Goal: Task Accomplishment & Management: Use online tool/utility

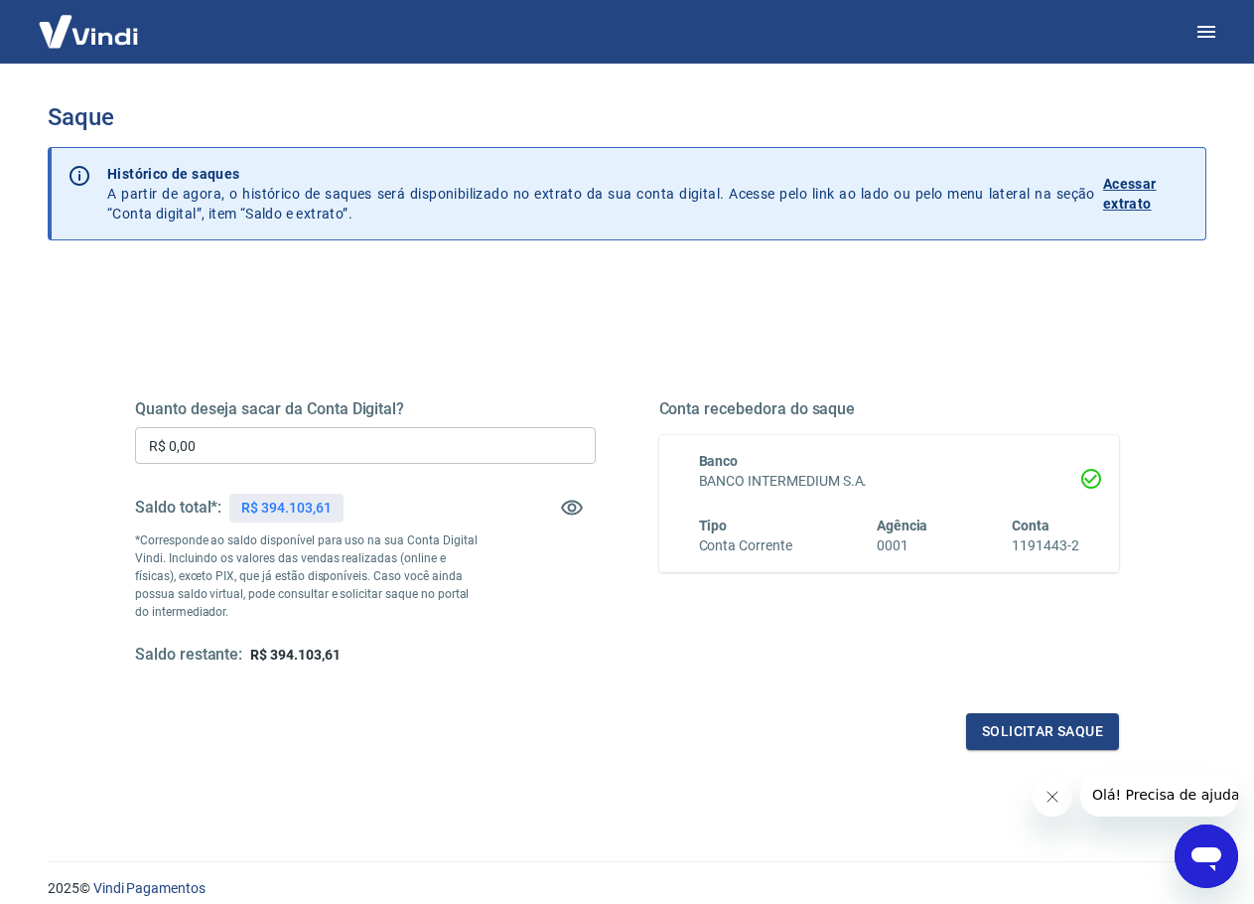
click at [384, 454] on input "R$ 0,00" at bounding box center [365, 445] width 461 height 37
type input "R$ 95.000,00"
click at [1015, 741] on button "Solicitar saque" at bounding box center [1042, 731] width 153 height 37
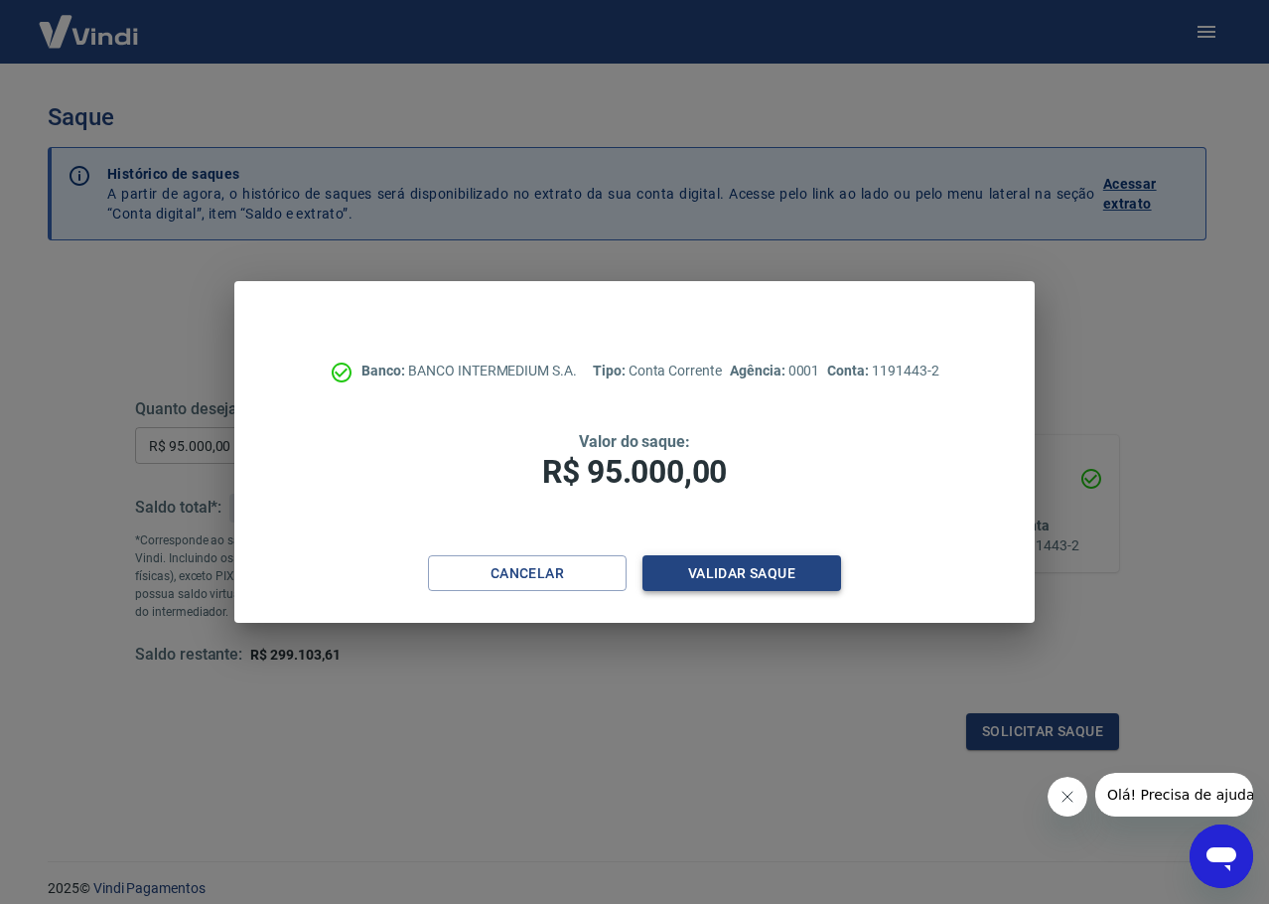
click at [752, 573] on button "Validar saque" at bounding box center [741, 573] width 199 height 37
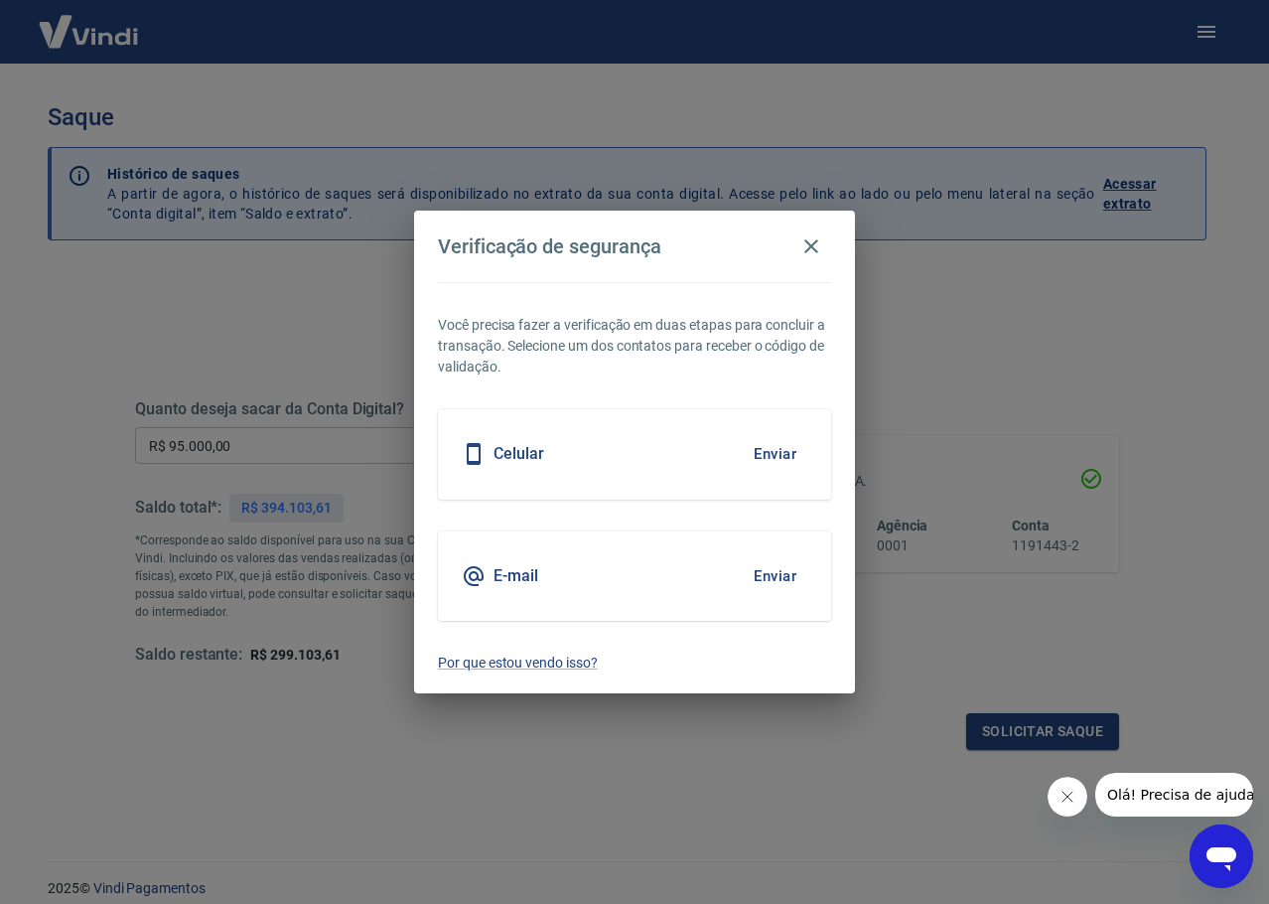
click at [628, 438] on div "Celular Enviar" at bounding box center [634, 453] width 393 height 89
click at [750, 454] on button "Enviar" at bounding box center [775, 454] width 65 height 42
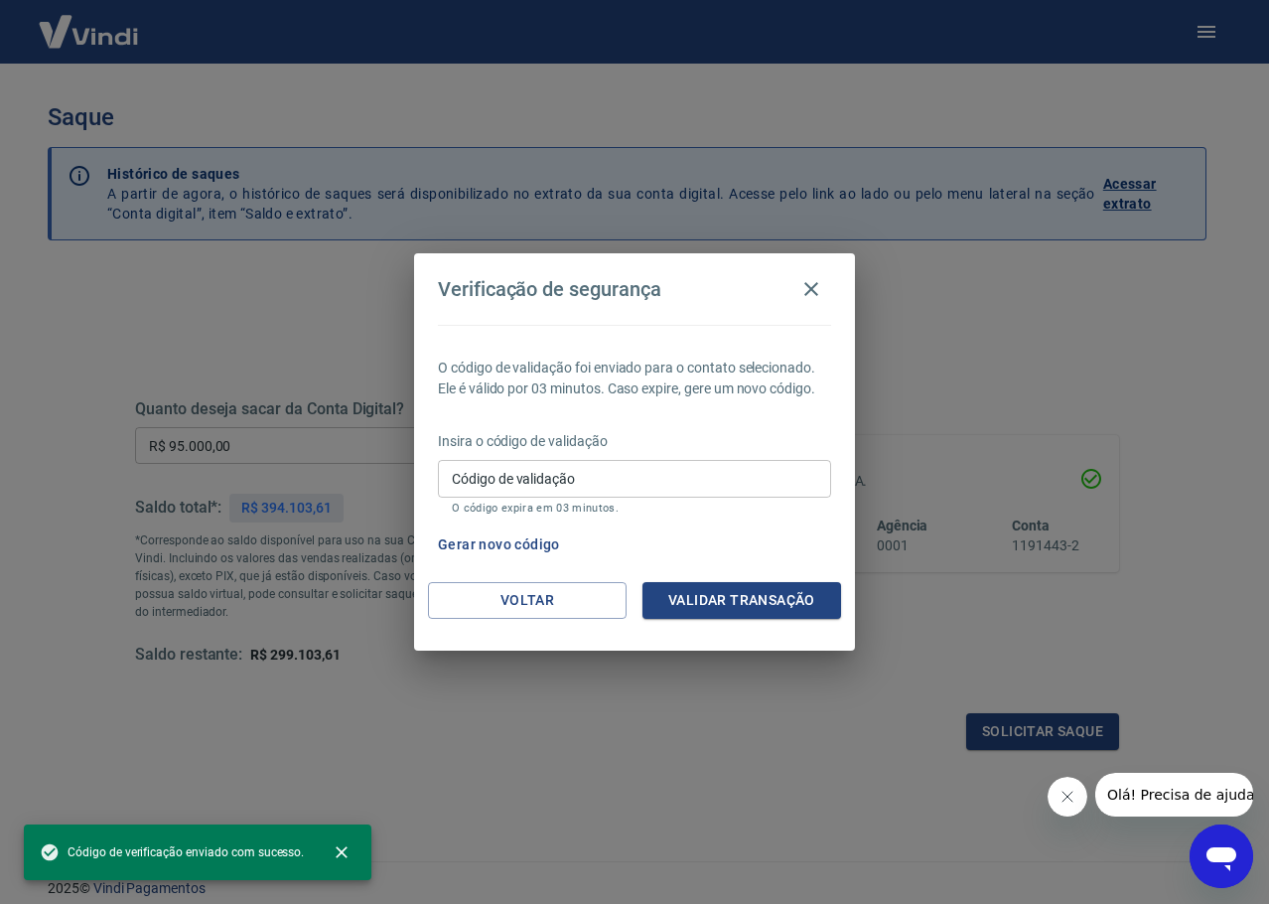
click at [538, 477] on input "Código de validação" at bounding box center [634, 478] width 393 height 37
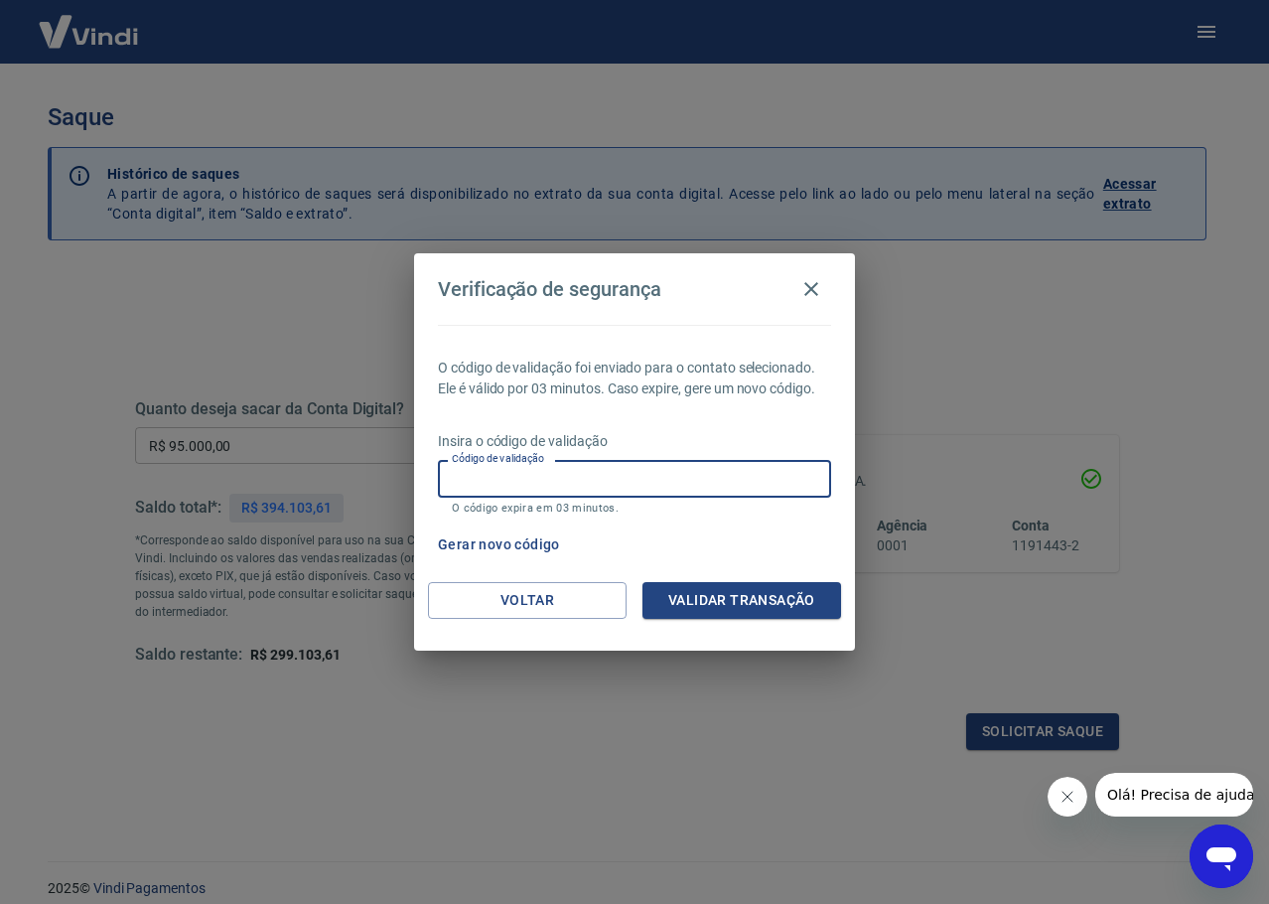
click at [722, 422] on div "O código de validação foi enviado para o contato selecionado. Ele é válido por …" at bounding box center [634, 453] width 441 height 257
click at [502, 544] on button "Gerar novo código" at bounding box center [499, 544] width 138 height 37
click at [484, 609] on button "Voltar" at bounding box center [527, 600] width 199 height 37
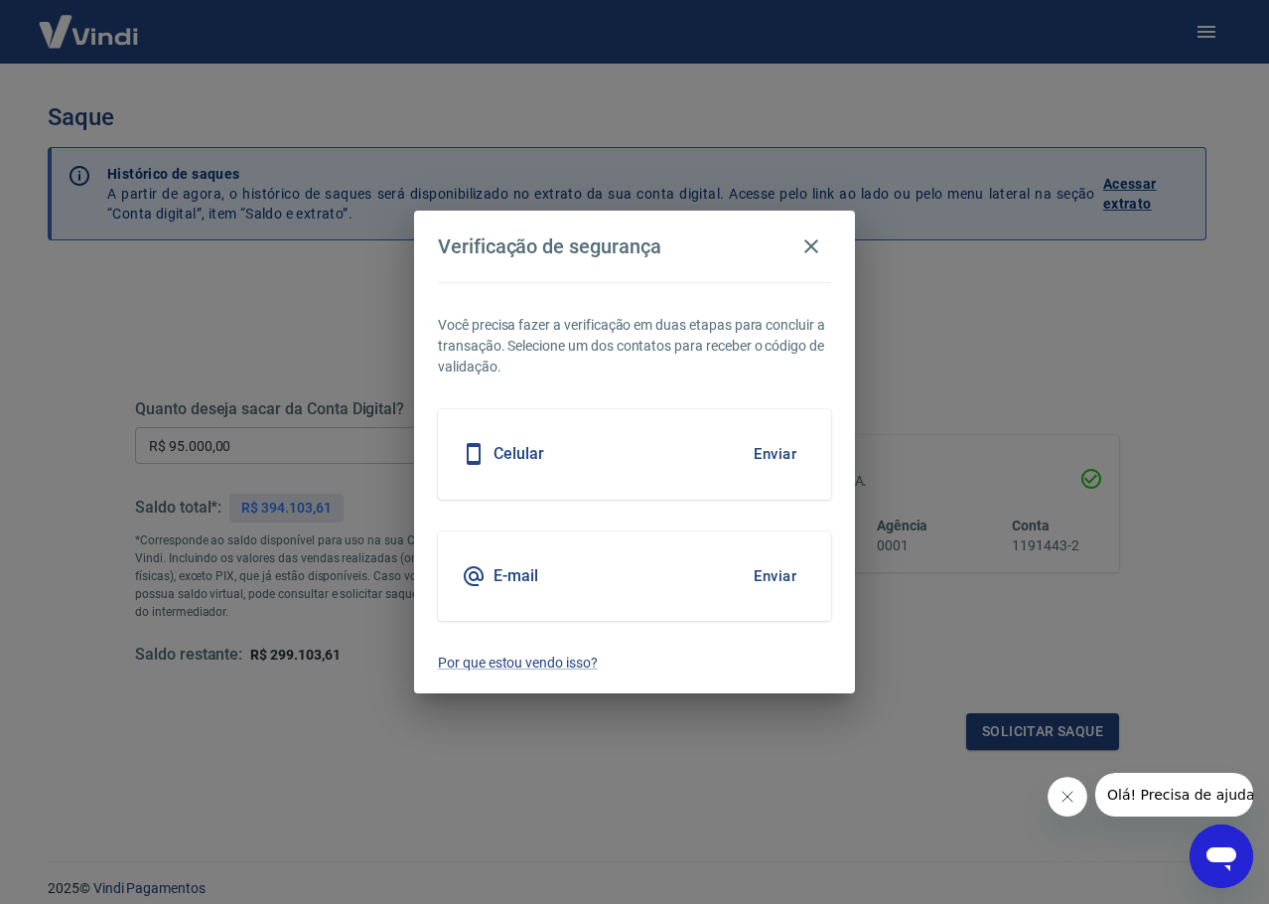
click at [778, 570] on button "Enviar" at bounding box center [775, 576] width 65 height 42
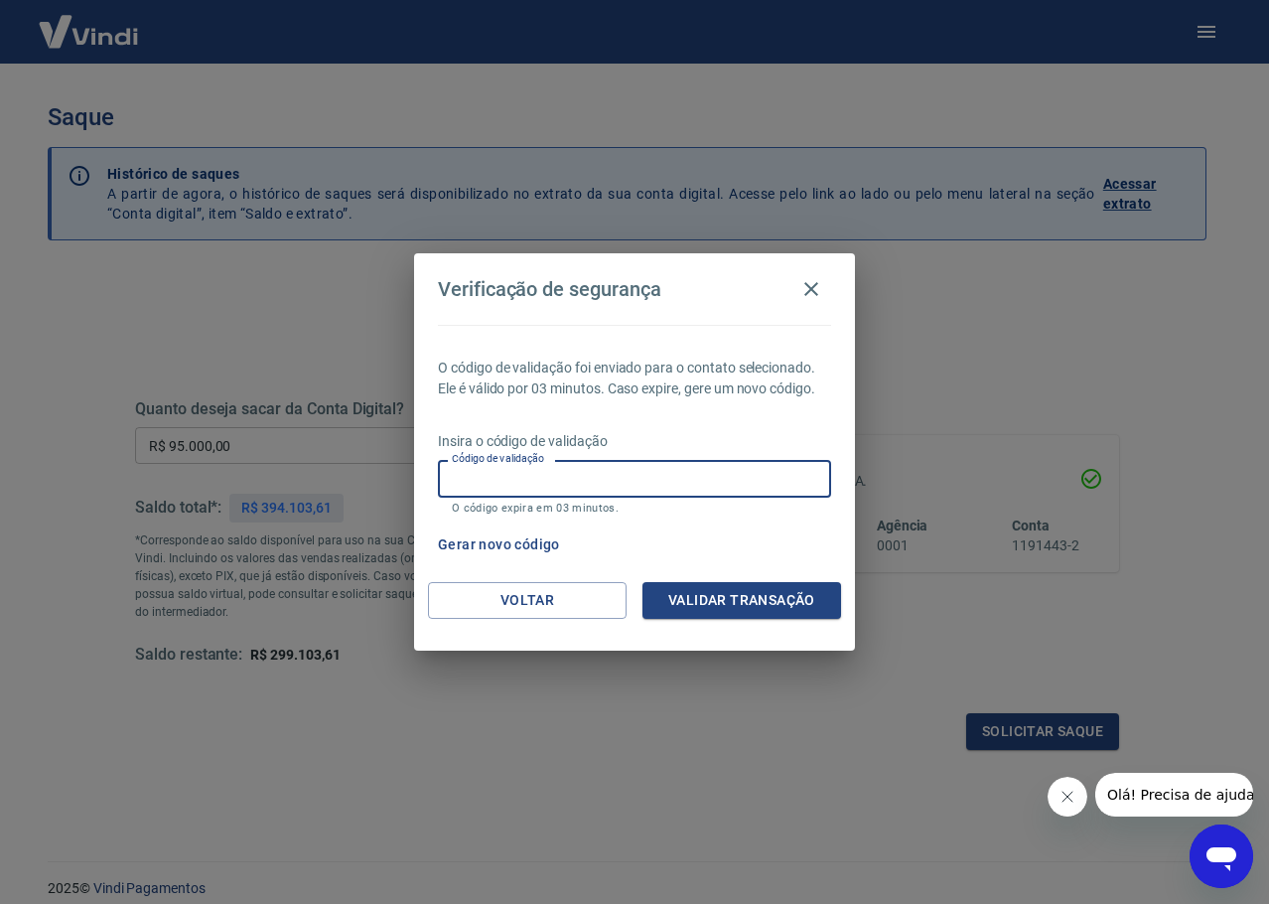
click at [564, 476] on input "Código de validação" at bounding box center [634, 478] width 393 height 37
type input "607661"
click at [732, 608] on button "Validar transação" at bounding box center [741, 600] width 199 height 37
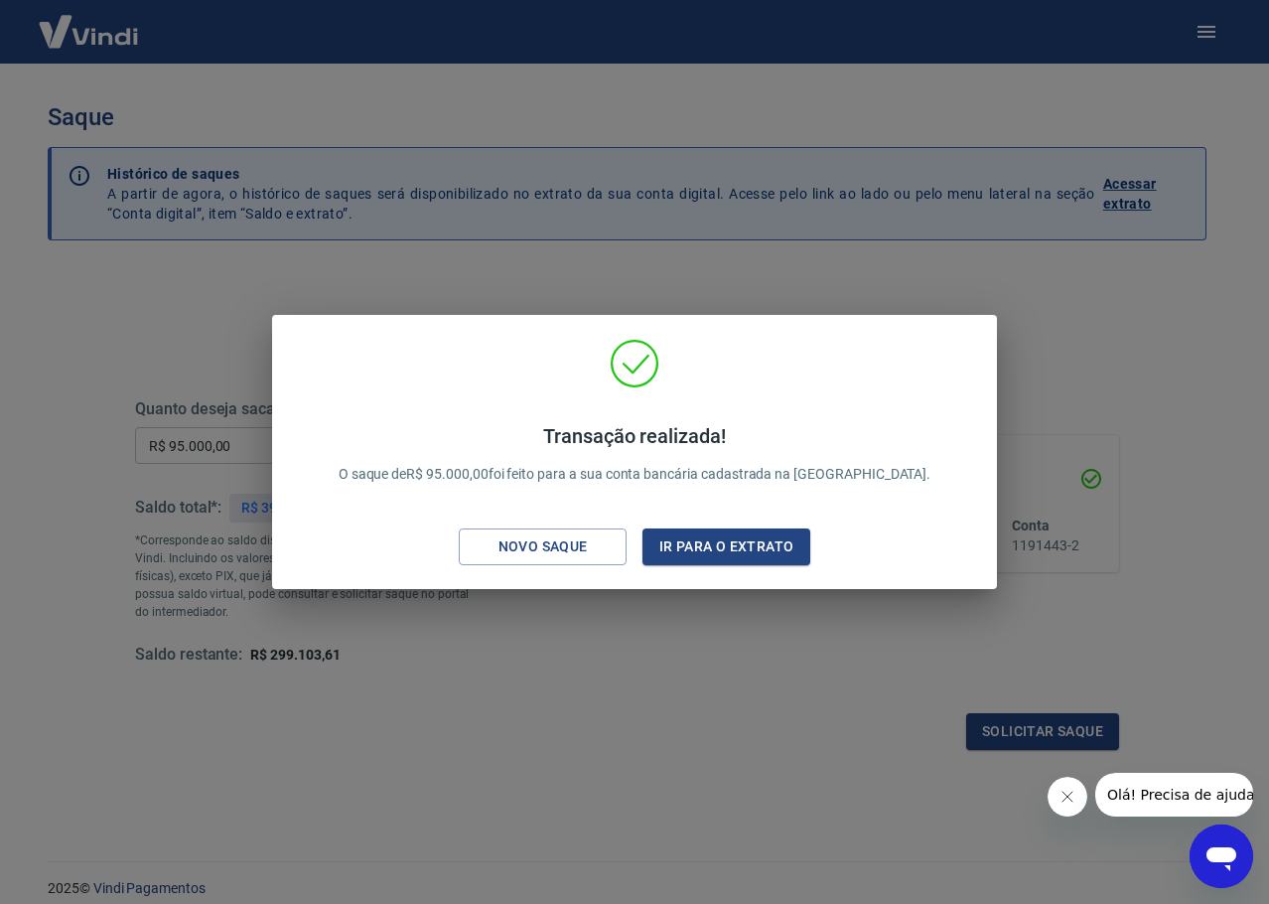
click at [649, 511] on div "Transação realizada! O saque de R$ 95.000,00 foi feito para a sua conta bancári…" at bounding box center [634, 456] width 693 height 234
click at [697, 551] on button "Ir para o extrato" at bounding box center [726, 546] width 168 height 37
